Goal: Complete application form

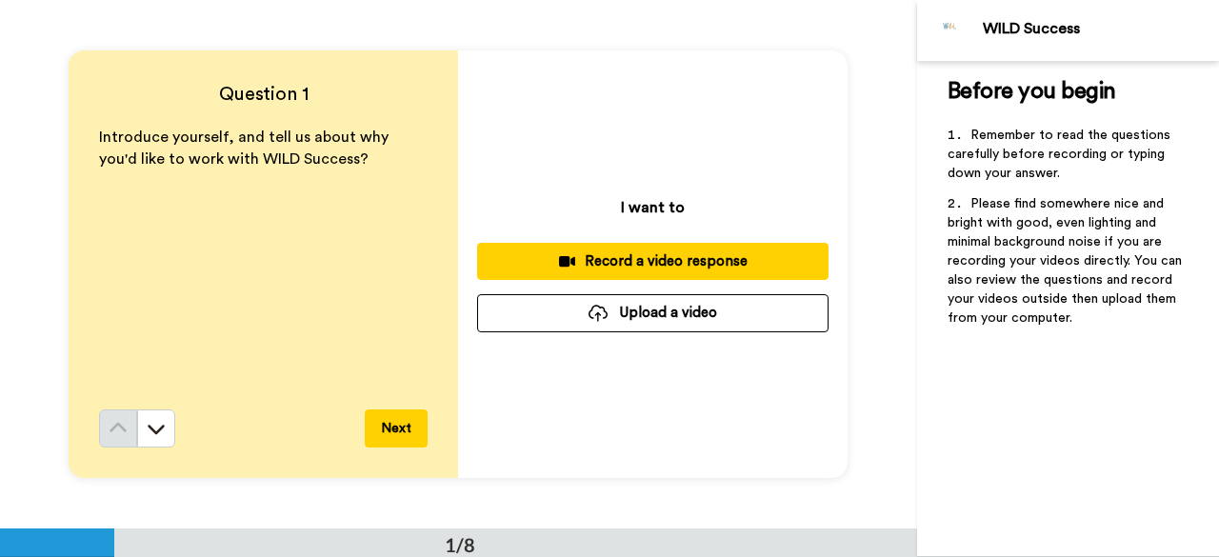
click at [694, 252] on div "Record a video response" at bounding box center [652, 261] width 321 height 20
click at [598, 271] on div "Record a video response" at bounding box center [652, 261] width 321 height 20
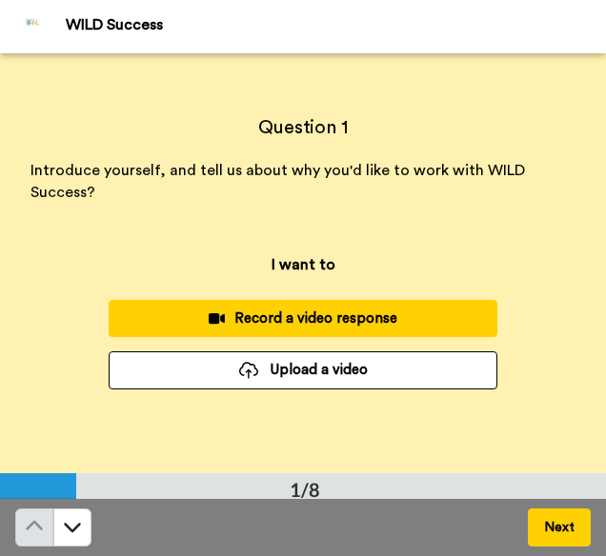
click at [204, 325] on div "Record a video response" at bounding box center [303, 319] width 358 height 20
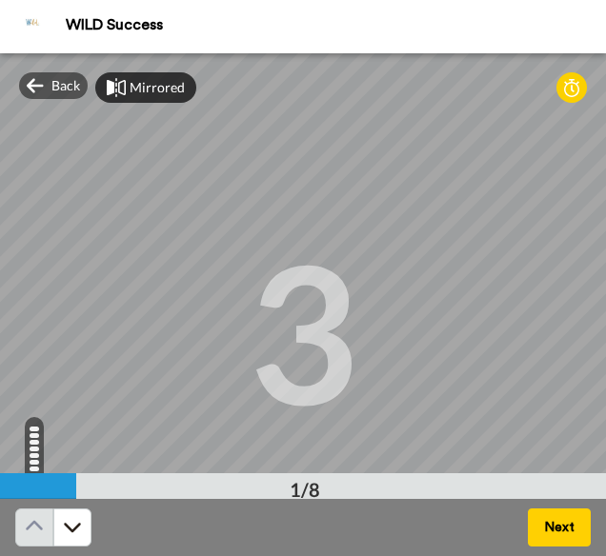
click at [129, 88] on div "Mirrored" at bounding box center [145, 87] width 101 height 30
click at [129, 88] on div "Mirror" at bounding box center [138, 87] width 87 height 30
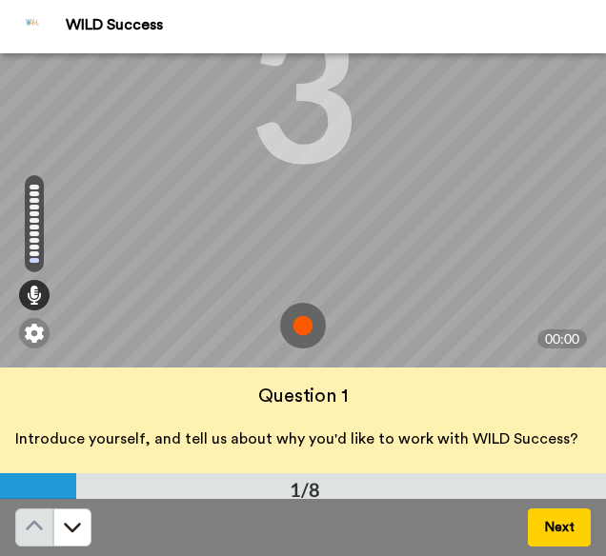
click at [280, 313] on img at bounding box center [303, 326] width 46 height 46
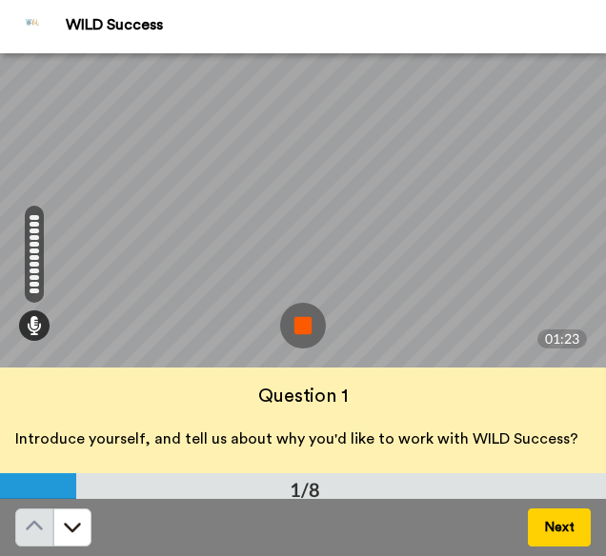
click at [280, 313] on img at bounding box center [303, 326] width 46 height 46
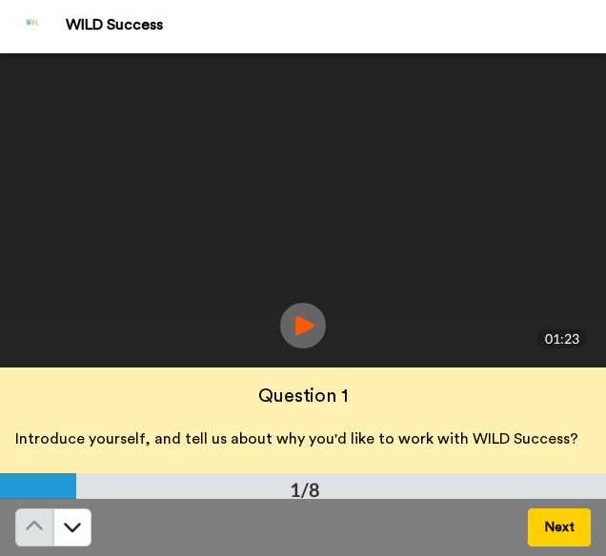
click at [293, 333] on img at bounding box center [303, 326] width 46 height 46
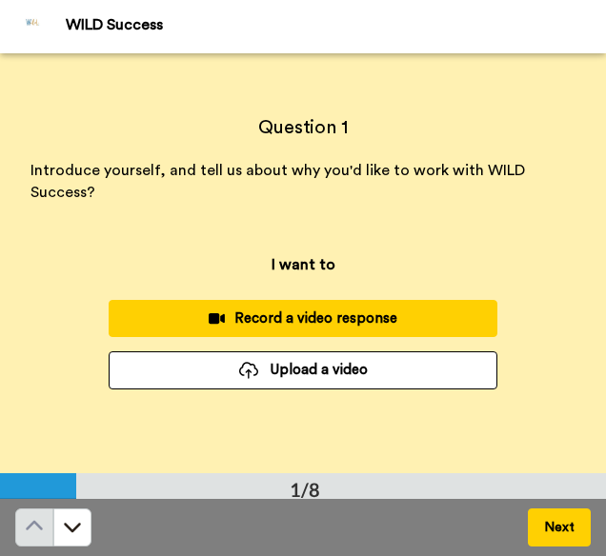
click at [226, 324] on div "Record a video response" at bounding box center [303, 319] width 358 height 20
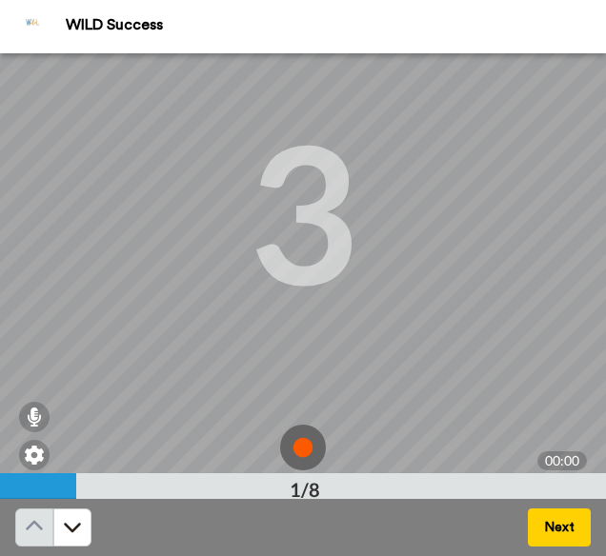
scroll to position [129, 0]
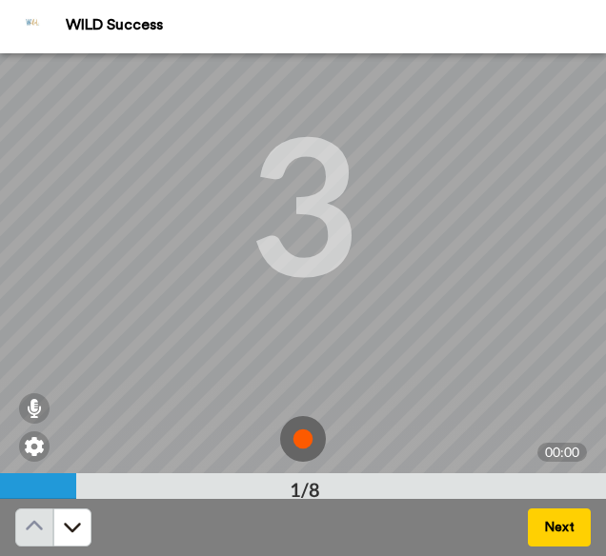
click at [286, 433] on img at bounding box center [303, 439] width 46 height 46
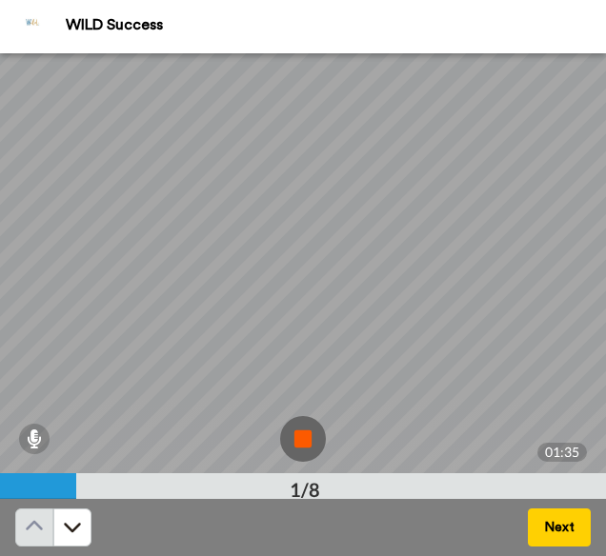
click at [280, 431] on img at bounding box center [303, 439] width 46 height 46
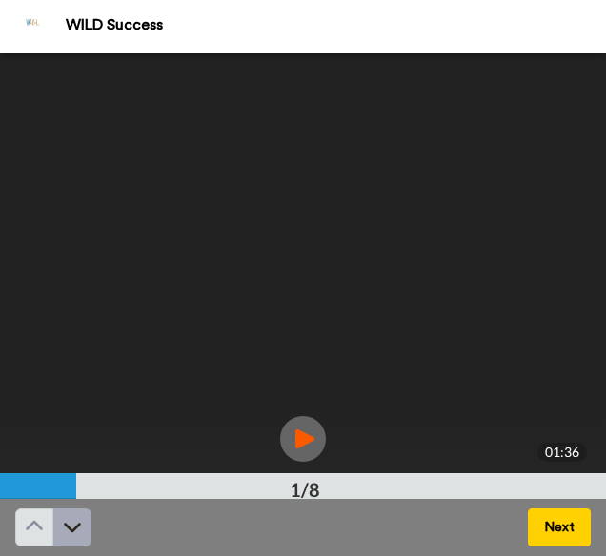
click at [84, 521] on button at bounding box center [72, 528] width 38 height 38
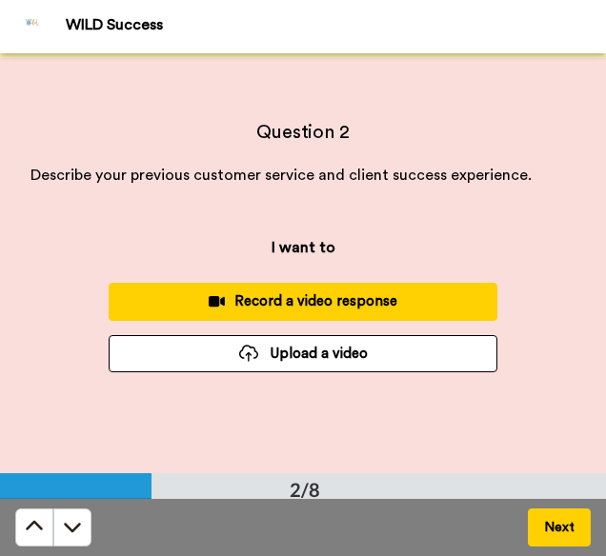
scroll to position [421, 0]
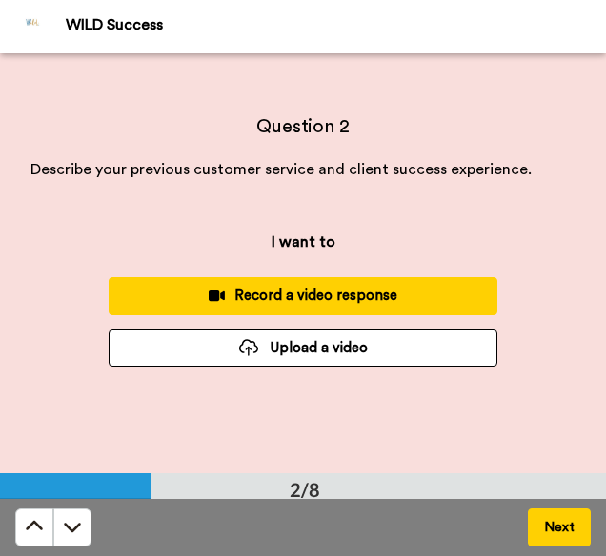
click at [214, 300] on icon at bounding box center [217, 295] width 16 height 10
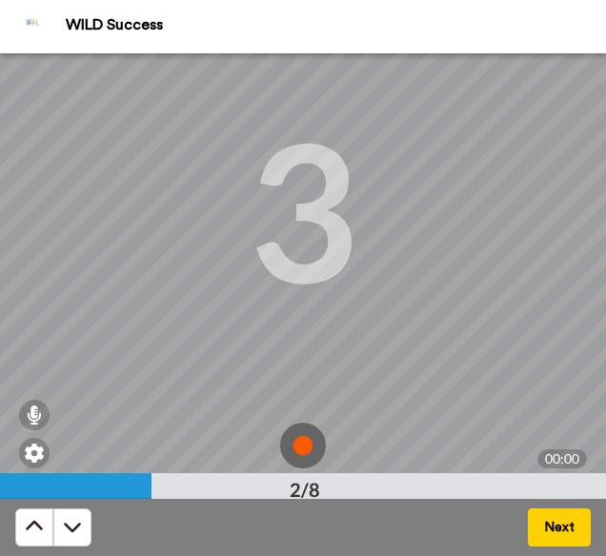
scroll to position [126, 0]
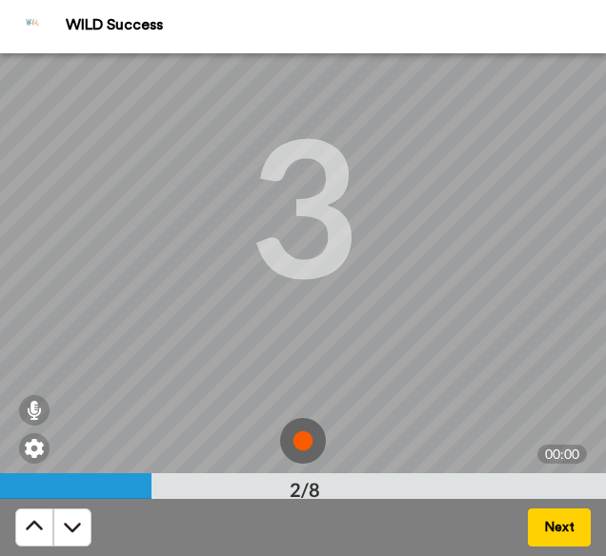
click at [301, 439] on img at bounding box center [303, 441] width 46 height 46
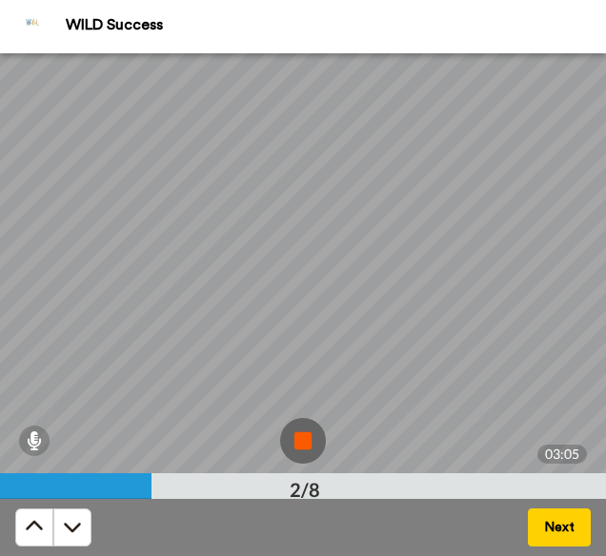
click at [280, 439] on img at bounding box center [303, 441] width 46 height 46
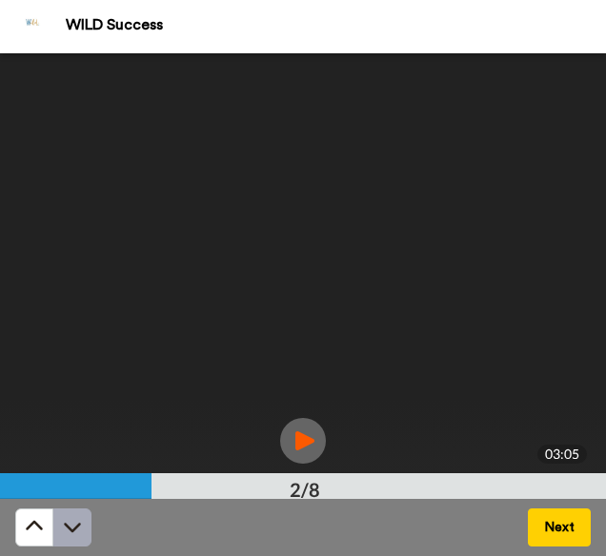
click at [70, 529] on icon at bounding box center [72, 528] width 17 height 10
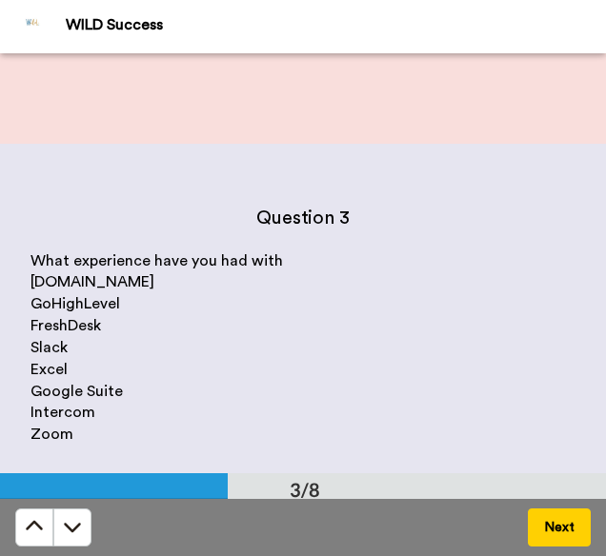
scroll to position [139, 0]
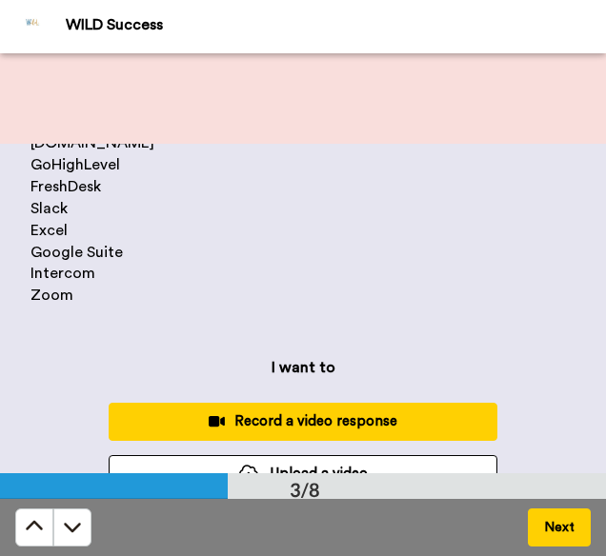
click at [211, 418] on icon at bounding box center [217, 421] width 16 height 14
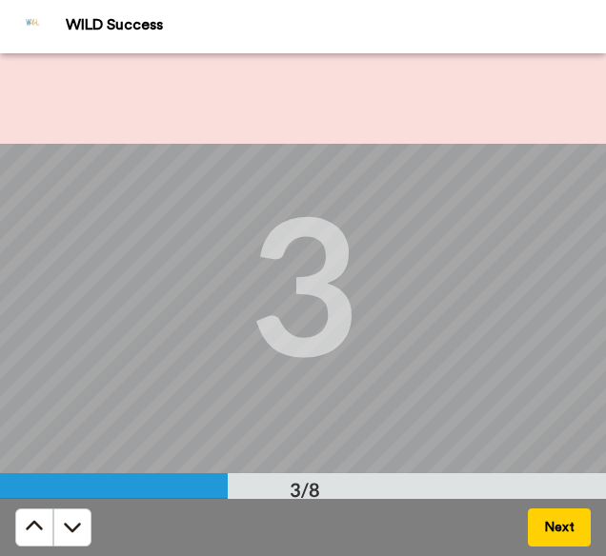
scroll to position [242, 0]
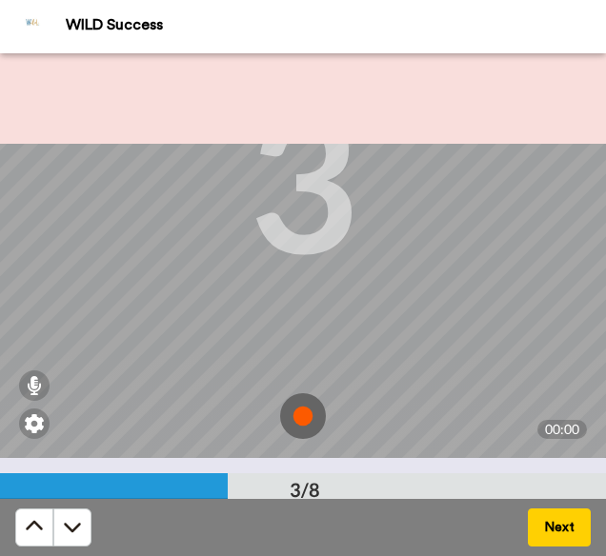
click at [303, 417] on img at bounding box center [303, 416] width 46 height 46
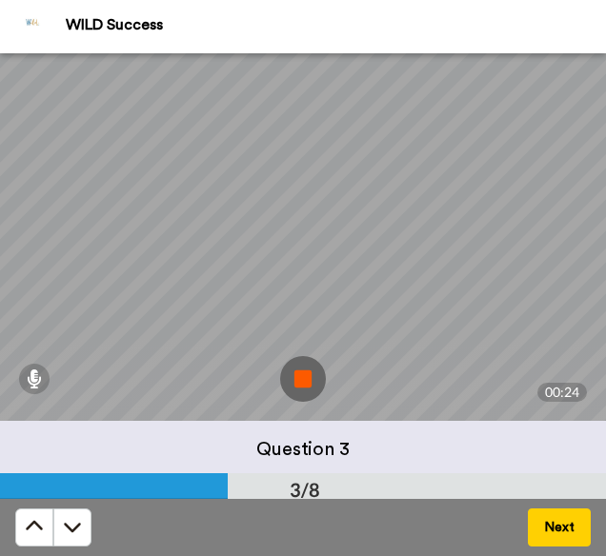
scroll to position [183, 0]
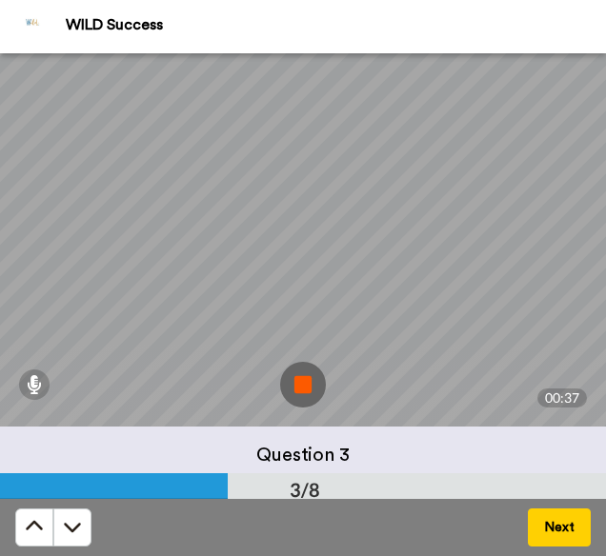
click at [291, 369] on img at bounding box center [303, 385] width 46 height 46
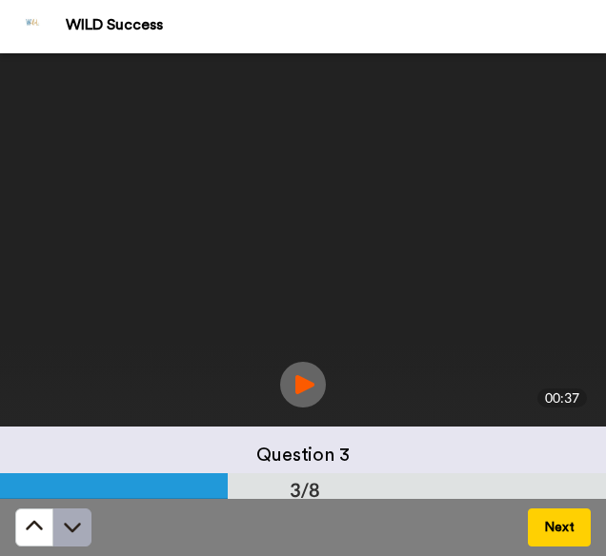
click at [59, 530] on button at bounding box center [72, 528] width 38 height 38
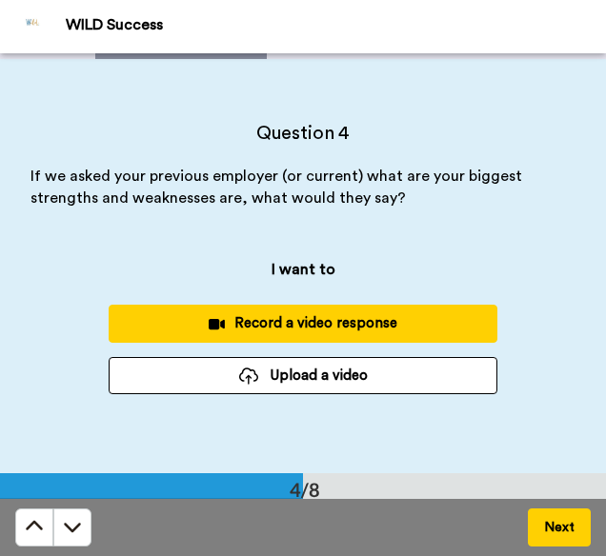
scroll to position [1261, 0]
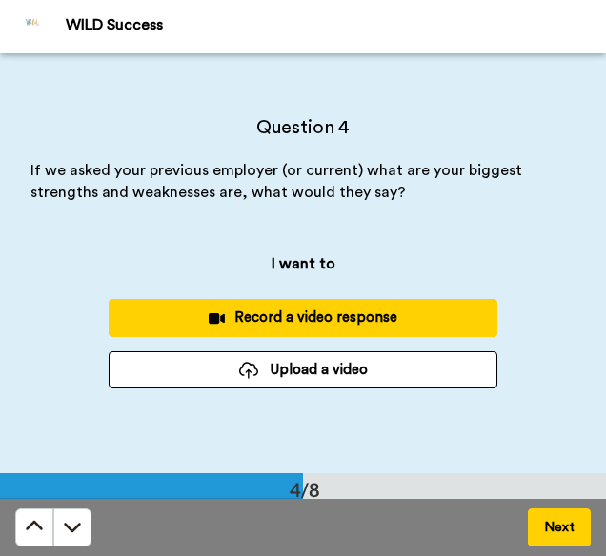
click at [177, 316] on div "Record a video response" at bounding box center [303, 318] width 358 height 20
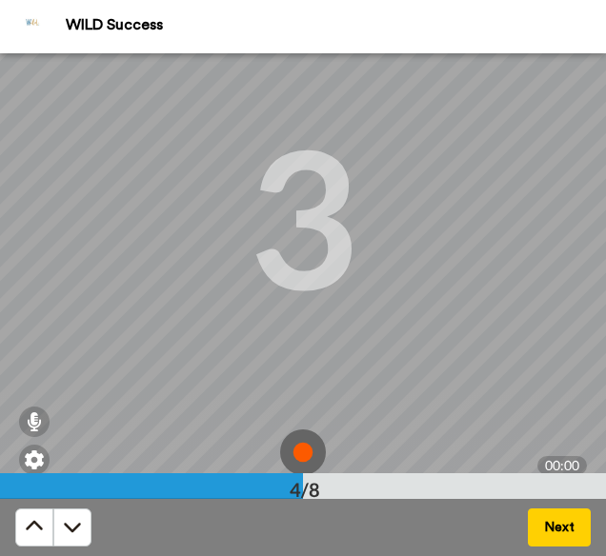
scroll to position [135, 0]
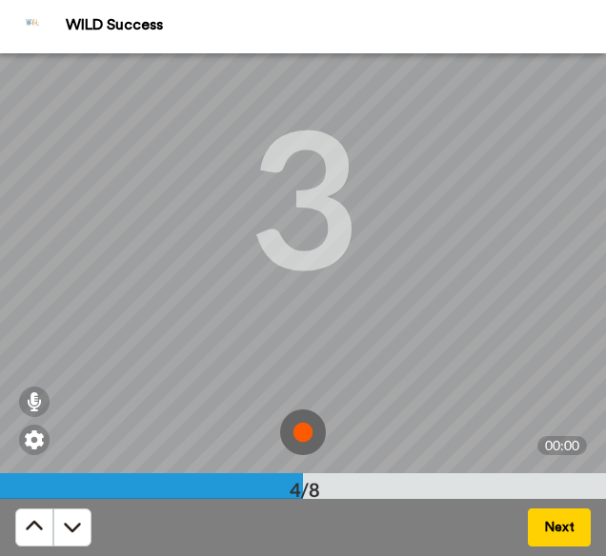
click at [293, 438] on img at bounding box center [303, 432] width 46 height 46
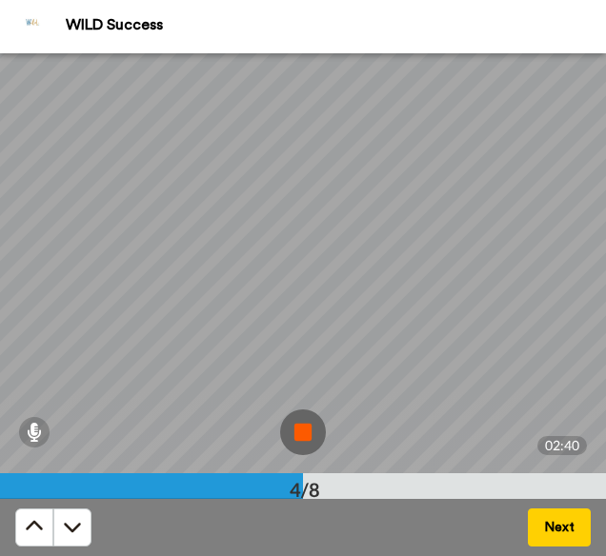
scroll to position [242, 0]
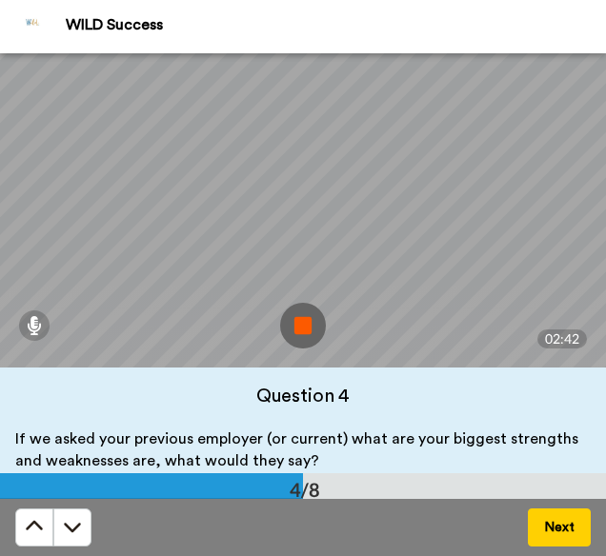
click at [293, 340] on img at bounding box center [303, 326] width 46 height 46
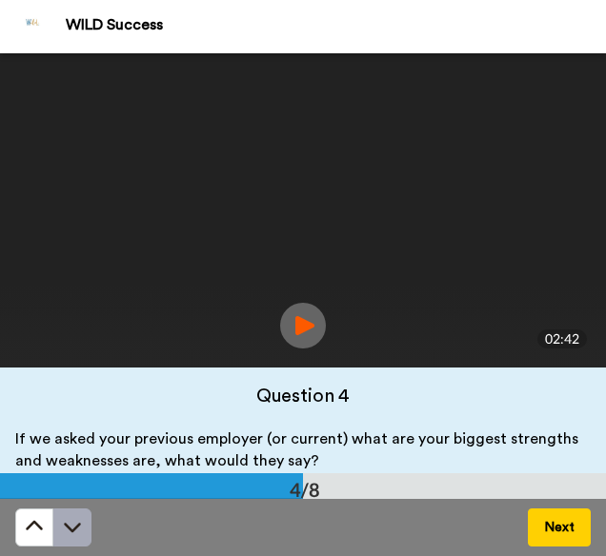
click at [70, 529] on icon at bounding box center [72, 528] width 17 height 10
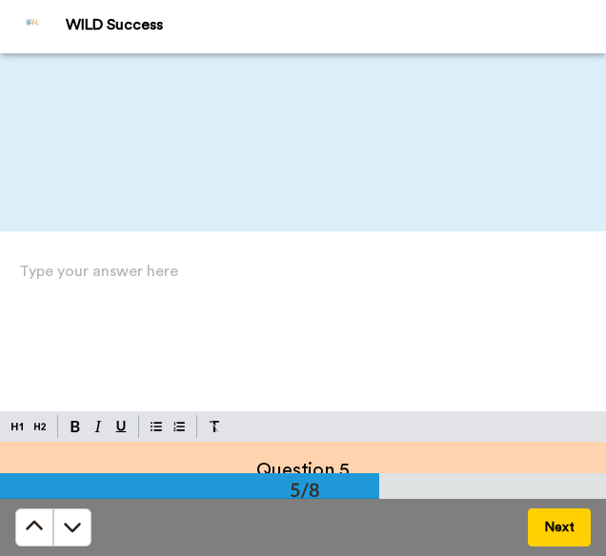
scroll to position [1756, 0]
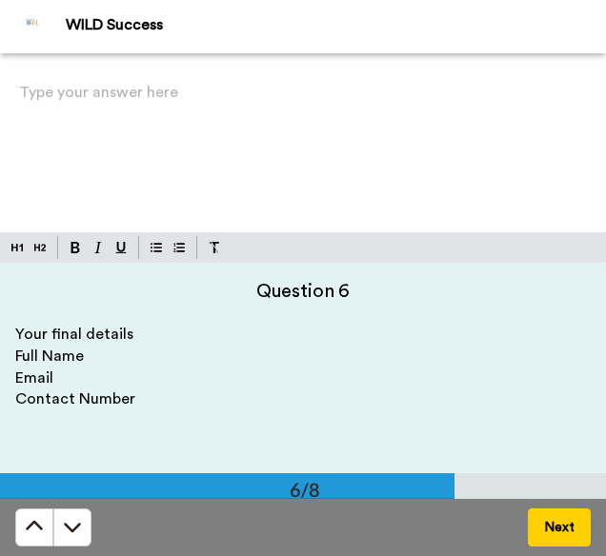
scroll to position [2102, 0]
click at [72, 111] on p "Type your answer here ﻿" at bounding box center [303, 100] width 568 height 27
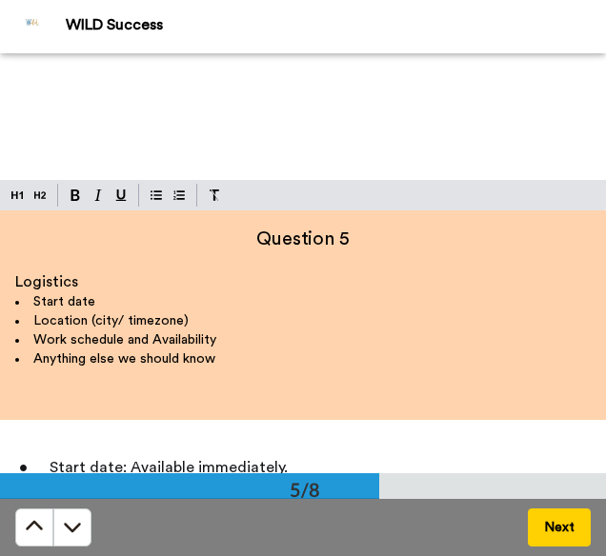
scroll to position [1682, 0]
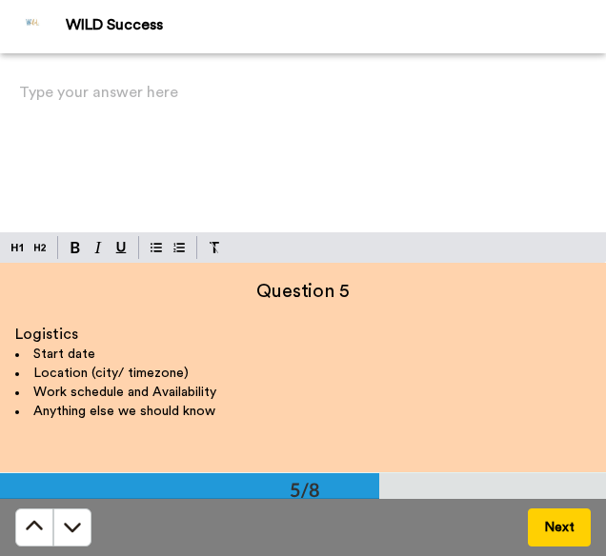
click at [95, 135] on div "Type your answer here ﻿" at bounding box center [303, 155] width 606 height 153
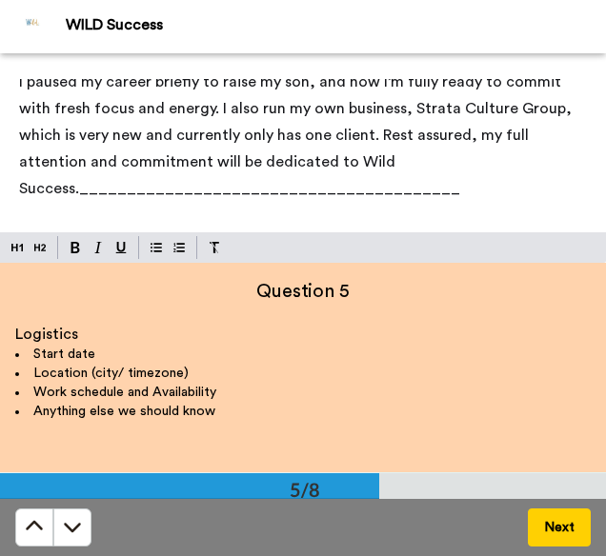
scroll to position [155, 0]
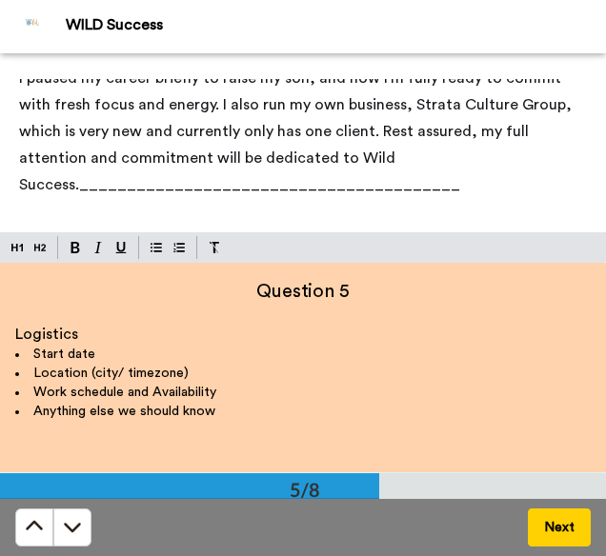
click at [79, 186] on span "I paused my career briefly to raise my son, and now I’m fully ready to commit w…" at bounding box center [297, 131] width 556 height 122
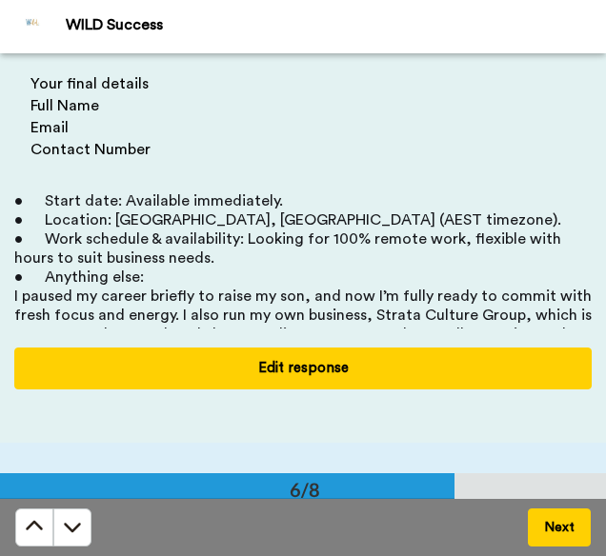
scroll to position [2138, 0]
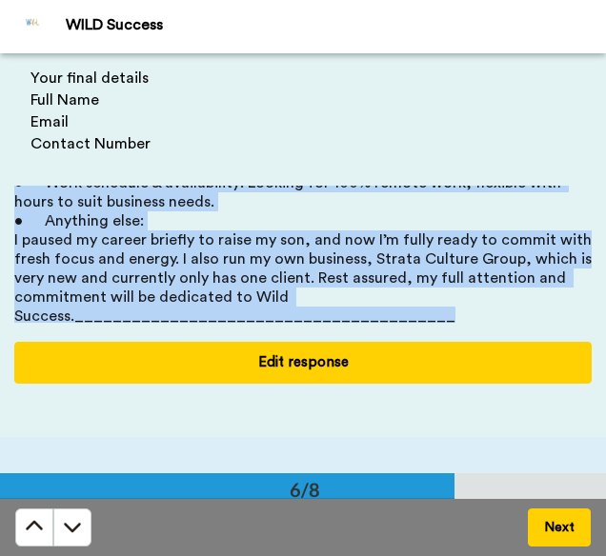
drag, startPoint x: 46, startPoint y: 191, endPoint x: 463, endPoint y: 314, distance: 434.8
click at [463, 314] on div "• Start date: Available immediately. • Location: [GEOGRAPHIC_DATA], [GEOGRAPHIC…" at bounding box center [302, 239] width 577 height 209
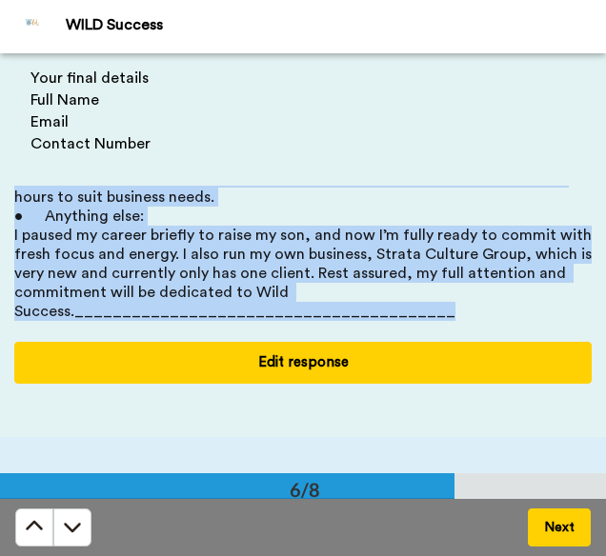
click at [267, 353] on button "Edit response" at bounding box center [302, 362] width 577 height 41
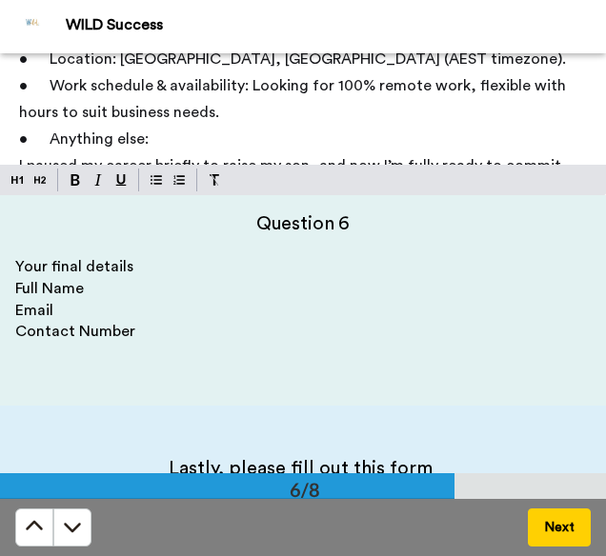
scroll to position [2164, 0]
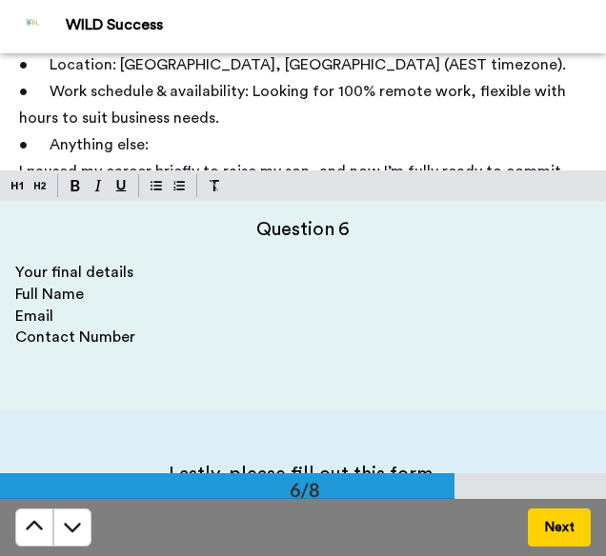
click at [133, 232] on h4 "Question 6" at bounding box center [302, 229] width 575 height 27
click at [105, 302] on p "Full Name" at bounding box center [302, 295] width 575 height 22
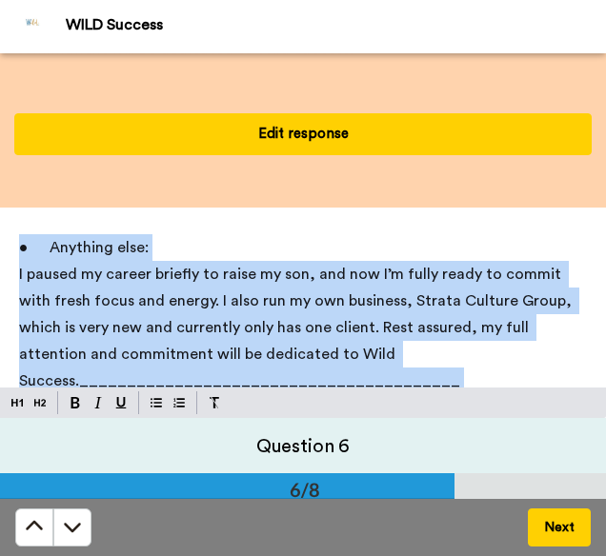
scroll to position [155, 0]
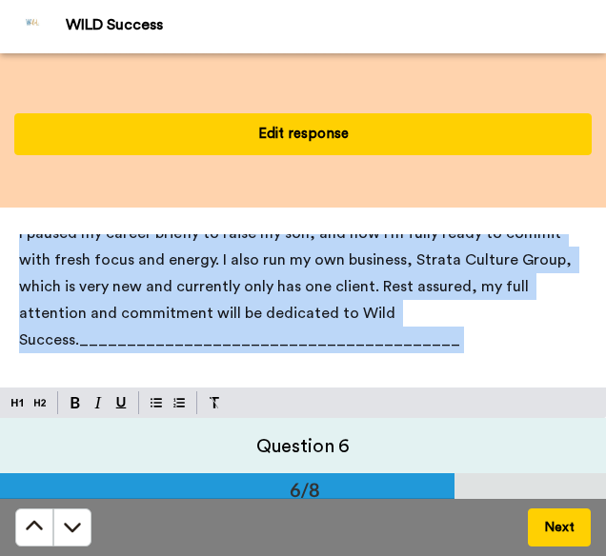
drag, startPoint x: 36, startPoint y: 256, endPoint x: 383, endPoint y: 425, distance: 385.4
click at [383, 425] on div "• Start date: Available immediately. • Location: [GEOGRAPHIC_DATA], [GEOGRAPHIC…" at bounding box center [303, 418] width 606 height 420
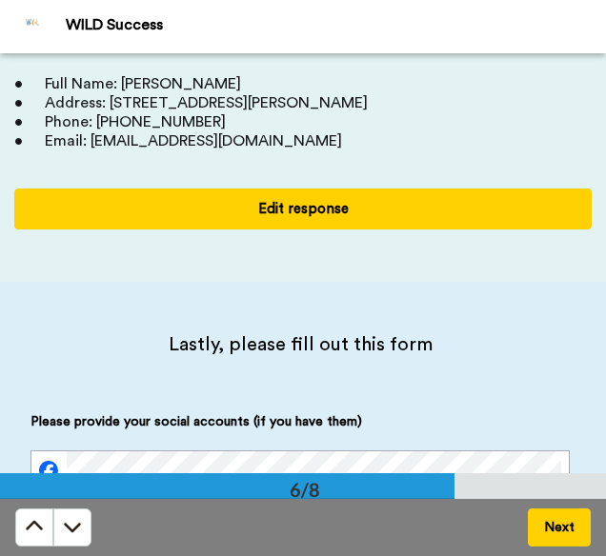
scroll to position [0, 0]
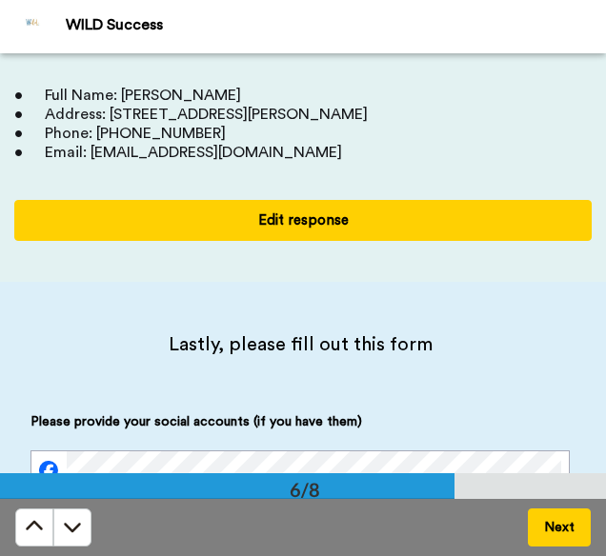
click at [269, 209] on button "Edit response" at bounding box center [302, 220] width 577 height 41
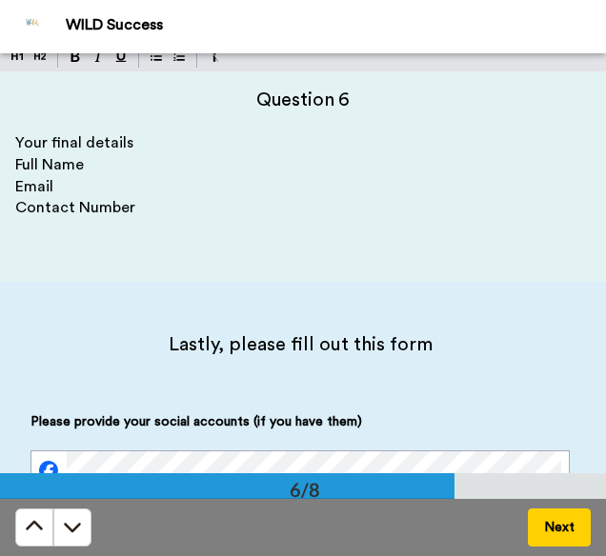
click at [144, 174] on p "Full Name" at bounding box center [302, 165] width 575 height 22
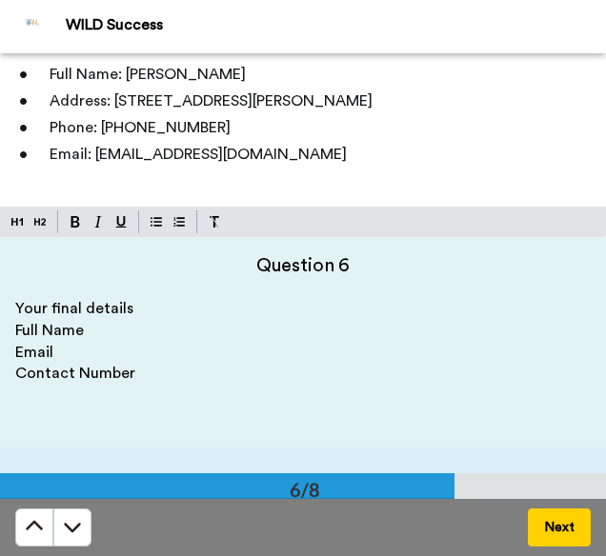
scroll to position [2045, 0]
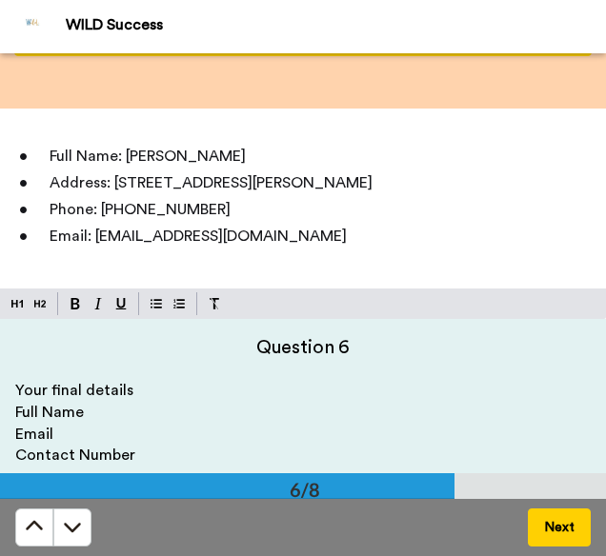
click at [258, 151] on p "• Full Name: [PERSON_NAME]" at bounding box center [303, 156] width 568 height 27
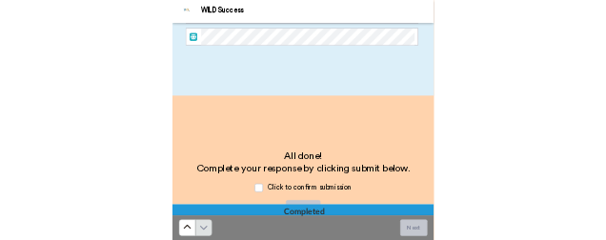
scroll to position [2889, 0]
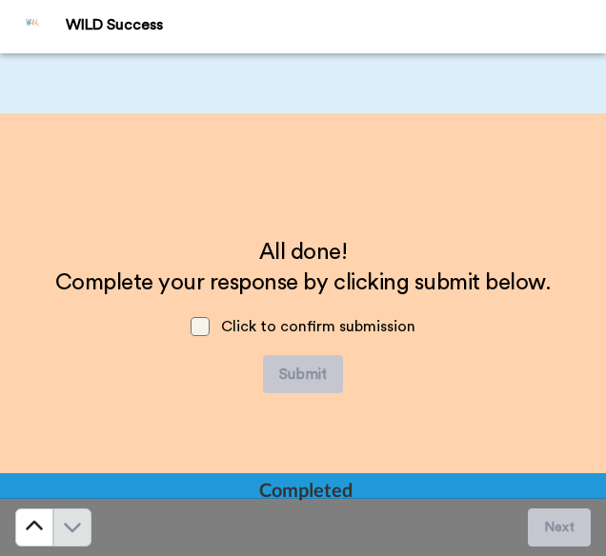
click at [201, 329] on span at bounding box center [199, 326] width 19 height 19
click at [309, 367] on button "Submit" at bounding box center [303, 374] width 80 height 38
